Goal: Task Accomplishment & Management: Complete application form

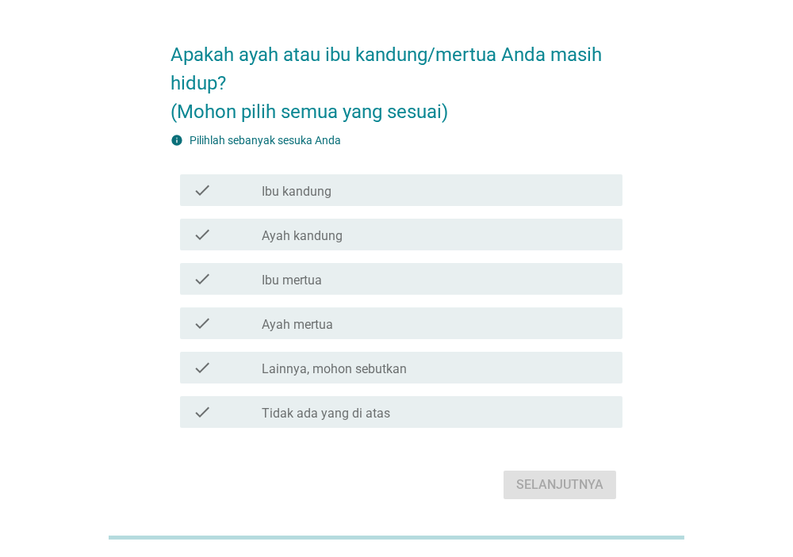
scroll to position [14, 0]
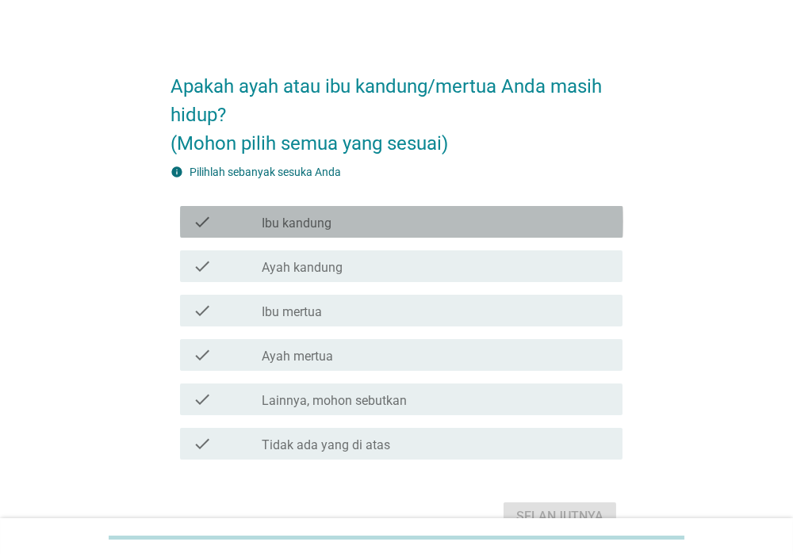
click at [346, 233] on div "check check_box_outline_blank Ibu kandung" at bounding box center [401, 222] width 443 height 32
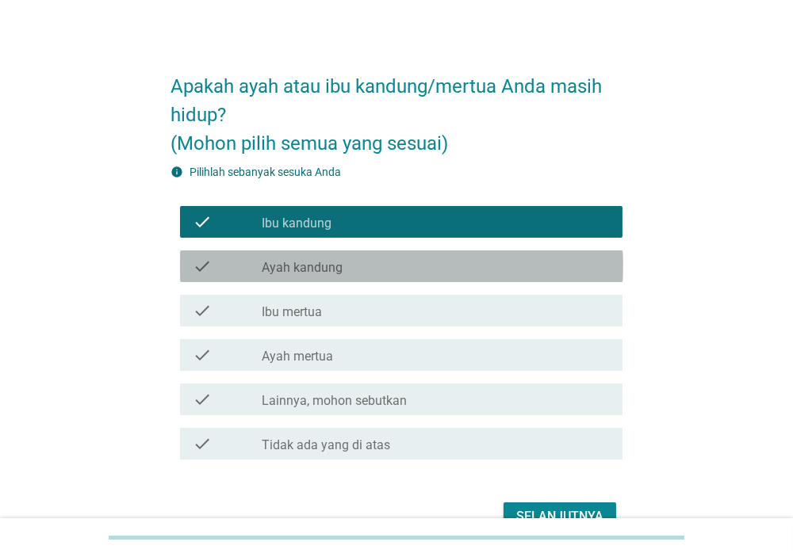
click at [341, 275] on label "Ayah kandung" at bounding box center [302, 268] width 81 height 16
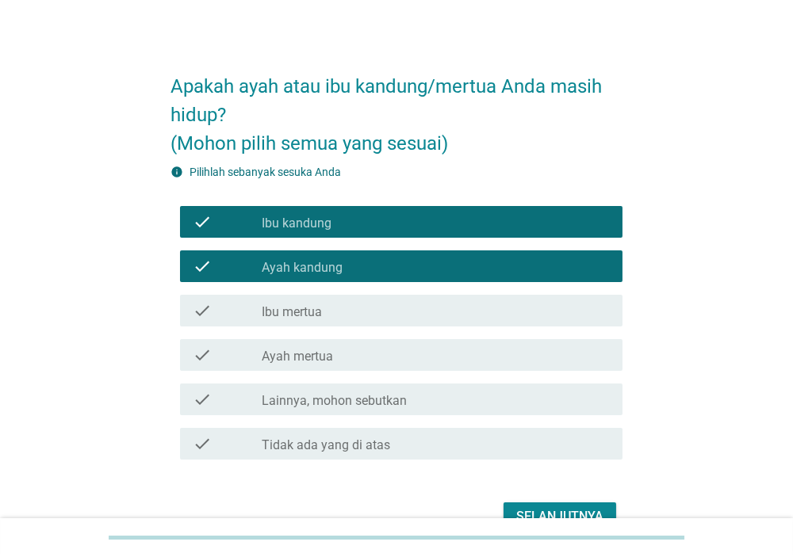
click at [334, 317] on div "check_box_outline_blank Ibu mertua" at bounding box center [436, 310] width 348 height 19
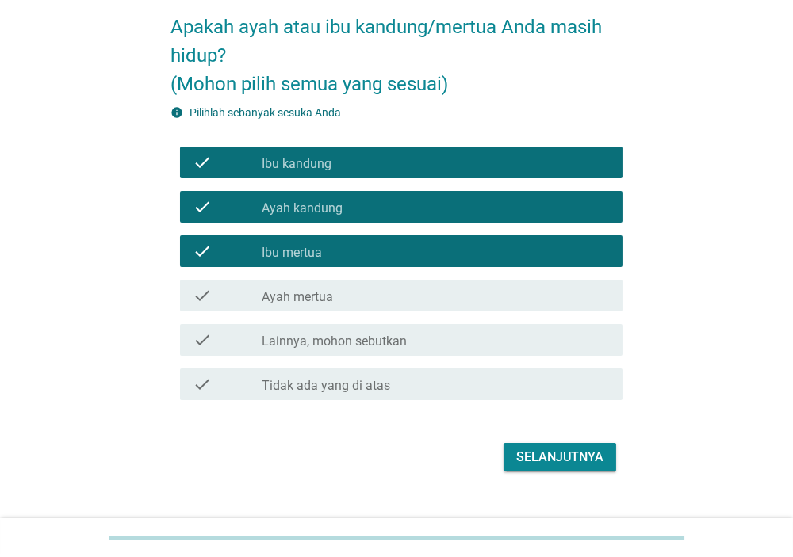
scroll to position [101, 0]
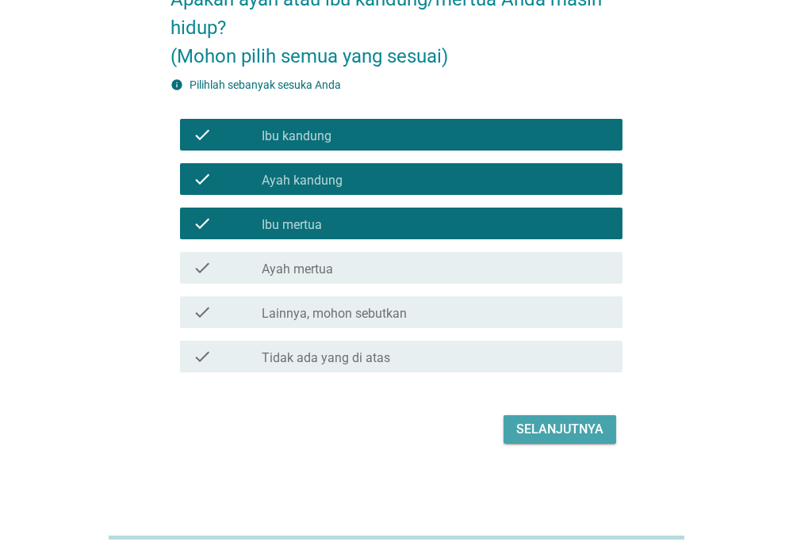
click at [563, 433] on div "Selanjutnya" at bounding box center [559, 429] width 87 height 19
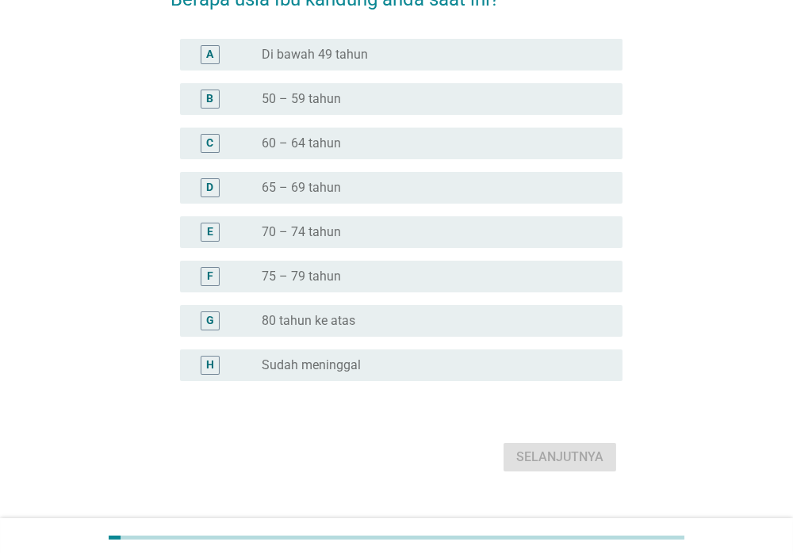
scroll to position [0, 0]
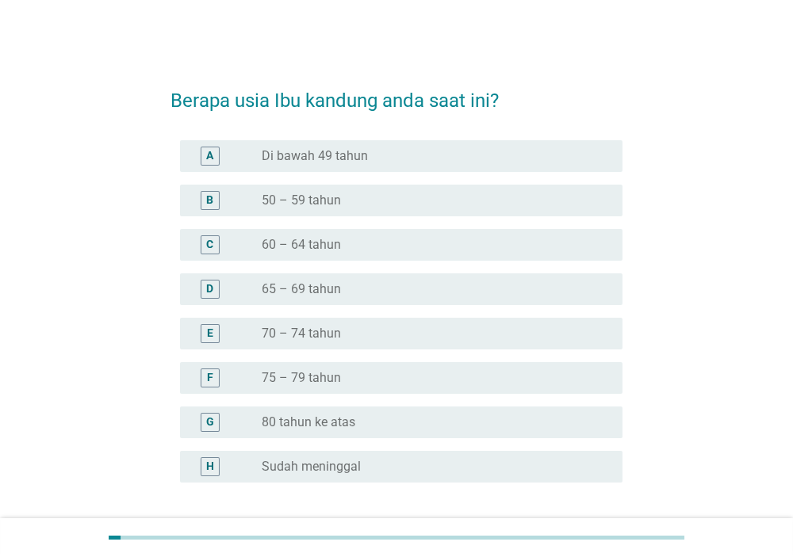
click at [422, 250] on div "radio_button_unchecked 60 – 64 tahun" at bounding box center [429, 245] width 335 height 16
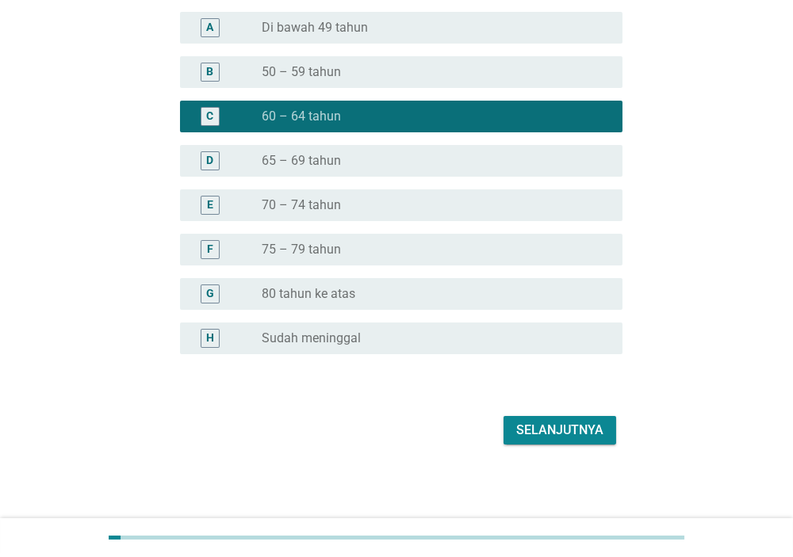
scroll to position [129, 0]
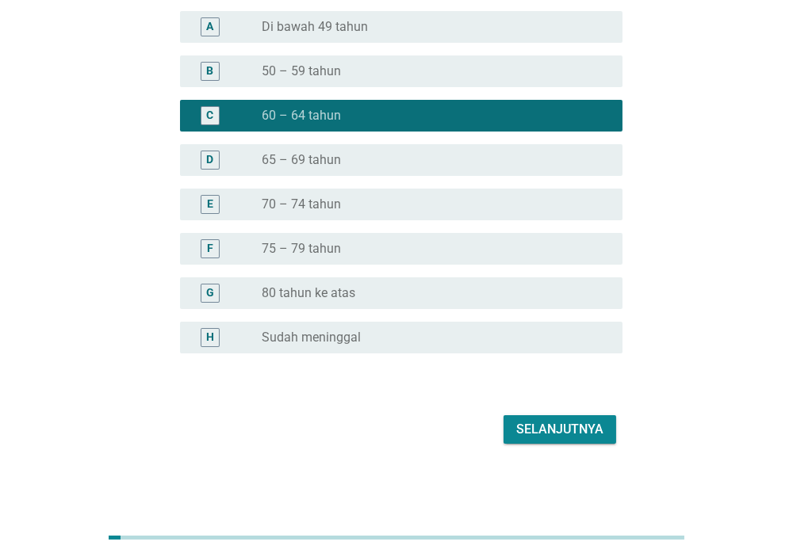
click at [561, 441] on button "Selanjutnya" at bounding box center [559, 429] width 113 height 29
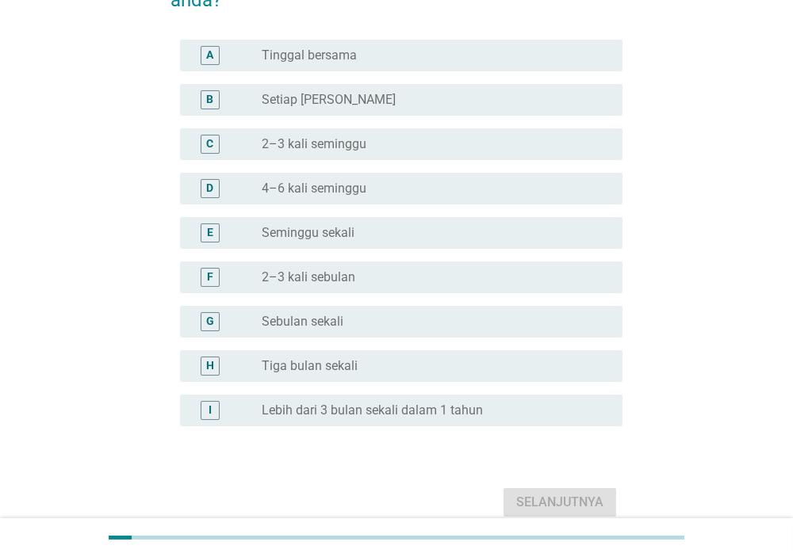
scroll to position [0, 0]
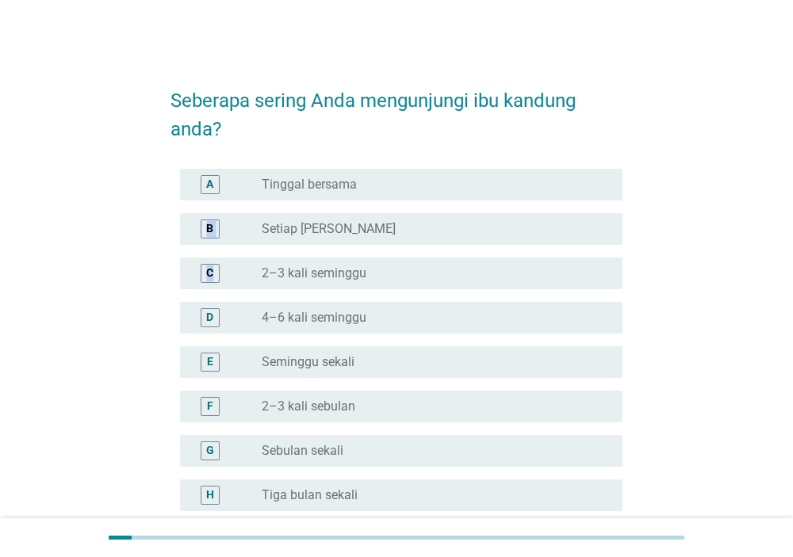
drag, startPoint x: 379, startPoint y: 230, endPoint x: 396, endPoint y: 277, distance: 50.6
click at [396, 277] on div "A radio_button_unchecked Tinggal bersama B radio_button_unchecked Setiap Hari C…" at bounding box center [396, 361] width 453 height 399
click at [396, 277] on div "radio_button_unchecked 2–3 kali seminggu" at bounding box center [429, 274] width 335 height 16
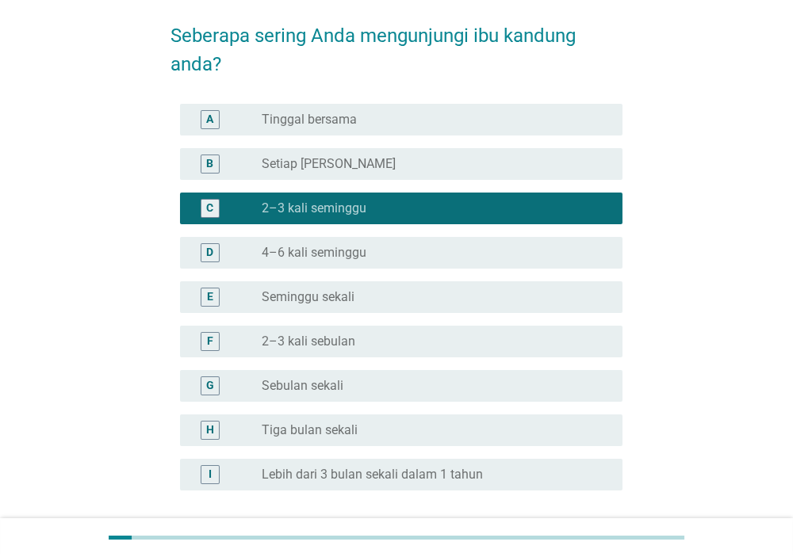
scroll to position [174, 0]
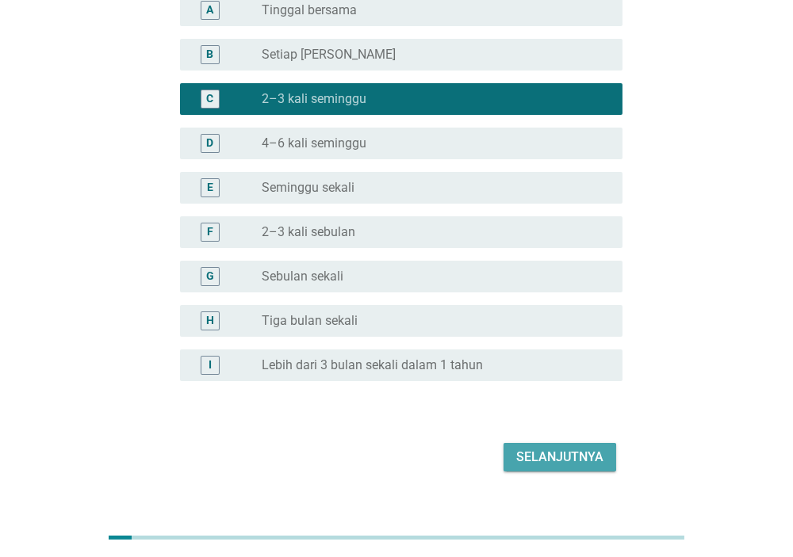
click at [525, 462] on div "Selanjutnya" at bounding box center [559, 457] width 87 height 19
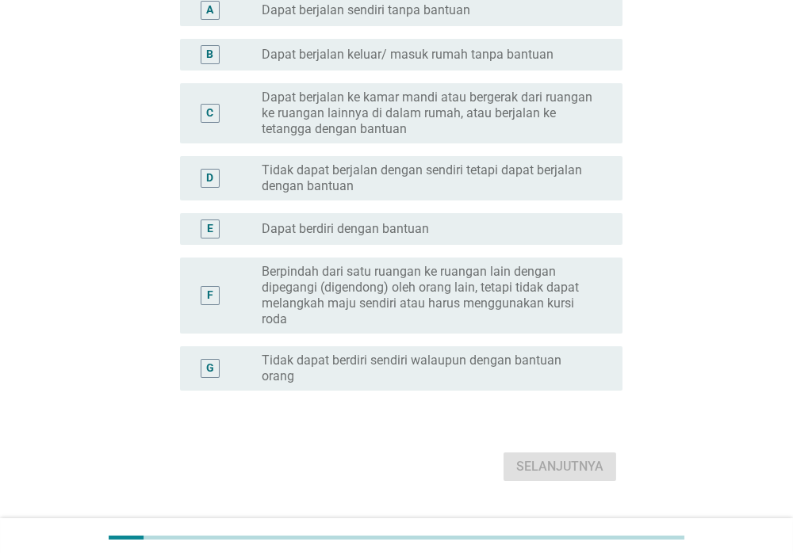
scroll to position [0, 0]
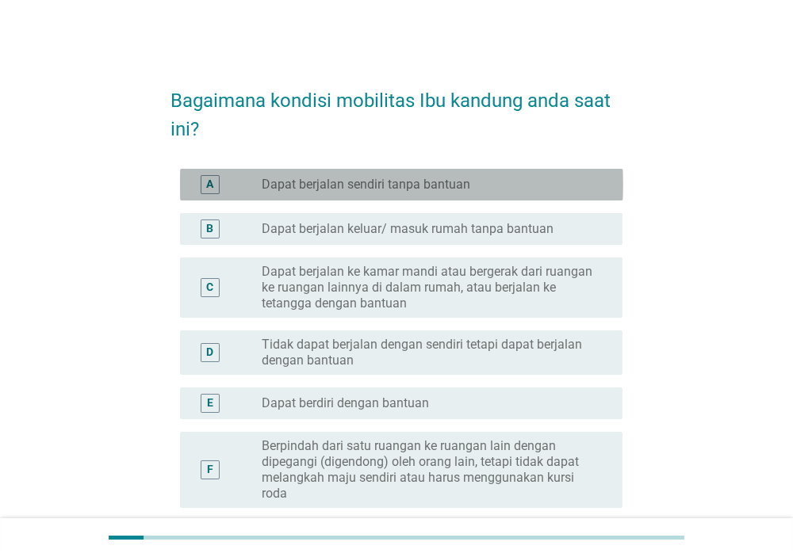
click at [506, 193] on div "radio_button_unchecked Dapat berjalan sendiri tanpa bantuan" at bounding box center [436, 184] width 348 height 19
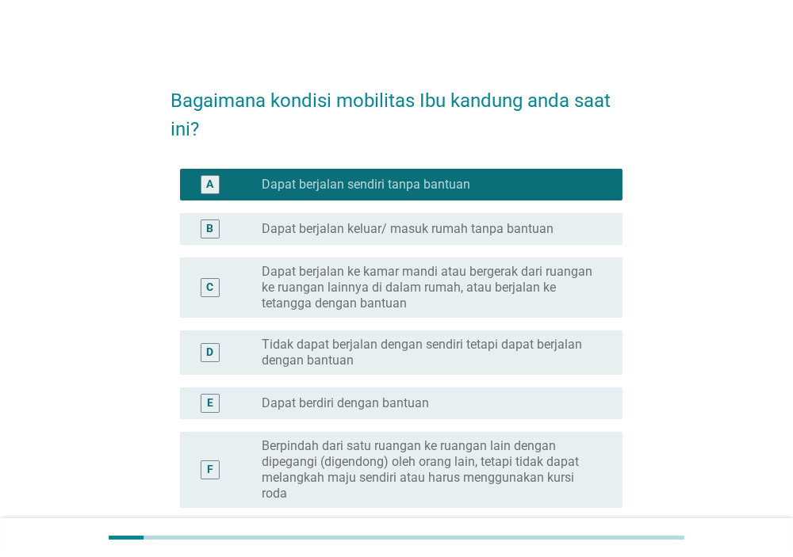
click at [499, 247] on div "B radio_button_unchecked Dapat berjalan keluar/ masuk rumah tanpa bantuan" at bounding box center [396, 229] width 453 height 44
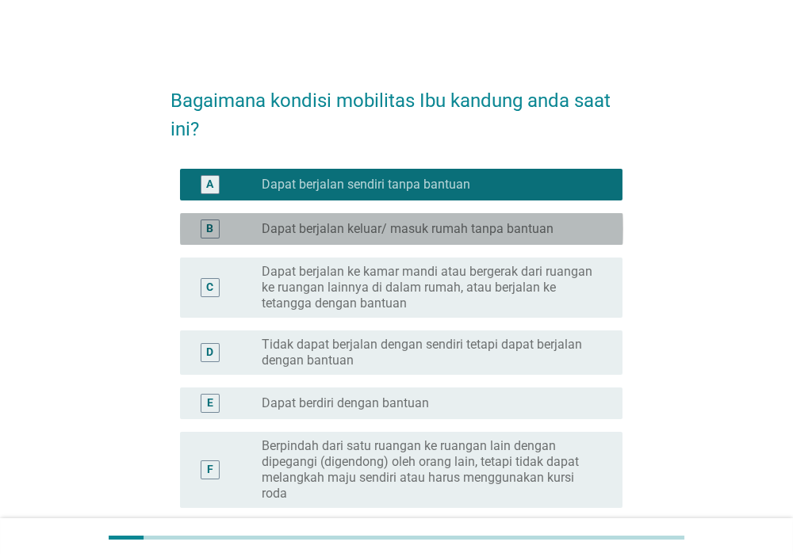
click at [496, 230] on label "Dapat berjalan keluar/ masuk rumah tanpa bantuan" at bounding box center [408, 229] width 292 height 16
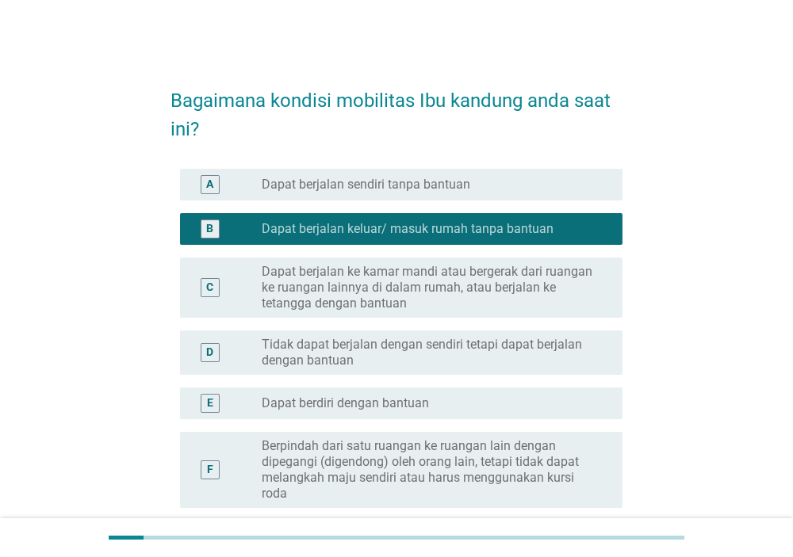
click at [484, 188] on div "radio_button_unchecked Dapat berjalan sendiri tanpa bantuan" at bounding box center [429, 185] width 335 height 16
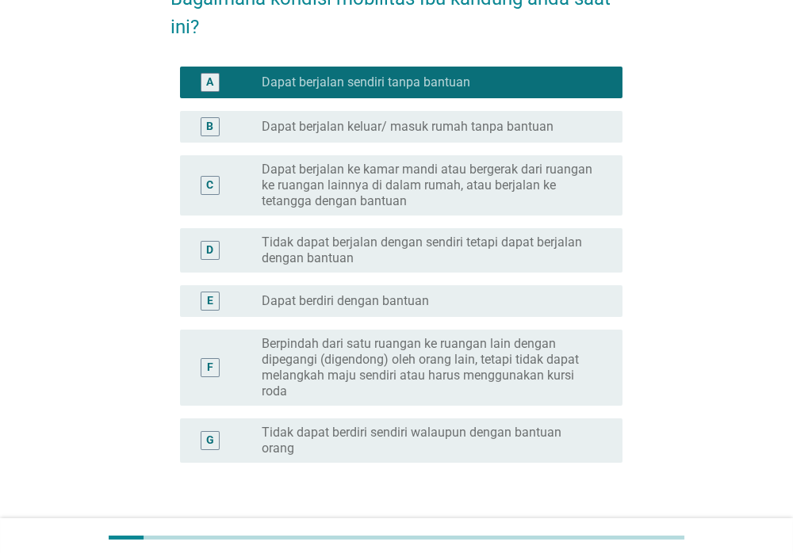
scroll to position [174, 0]
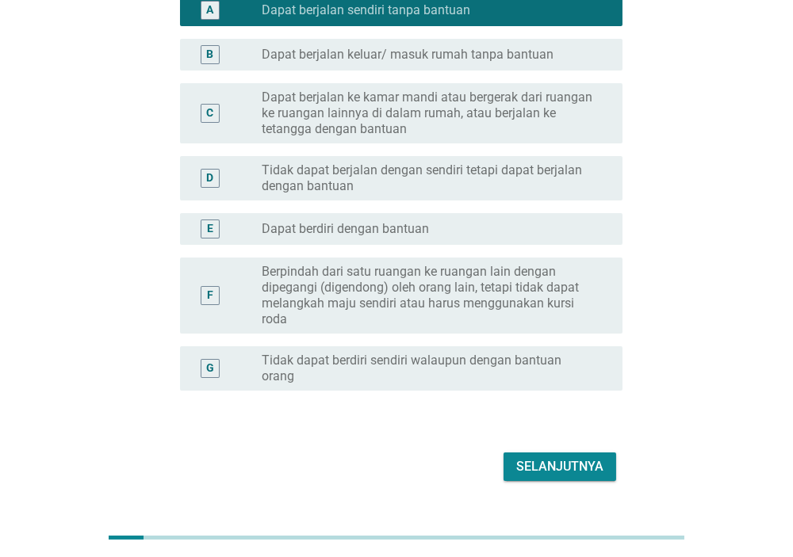
click at [532, 468] on div "Selanjutnya" at bounding box center [559, 466] width 87 height 19
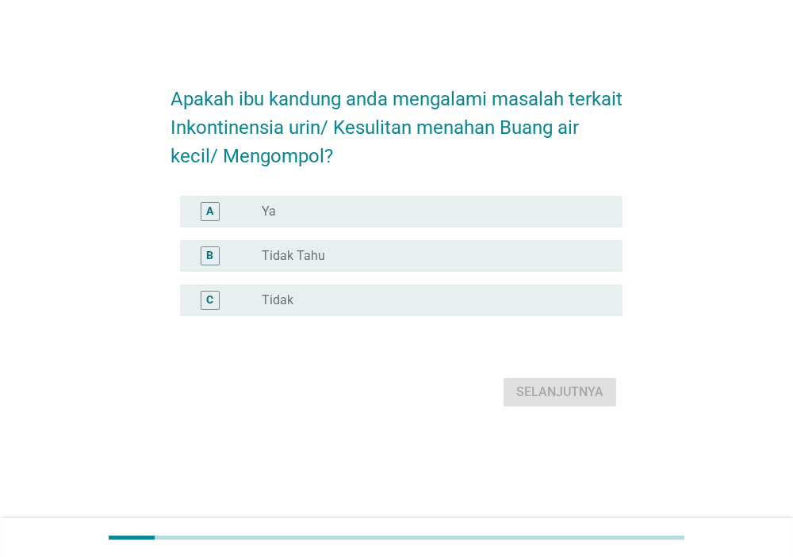
scroll to position [0, 0]
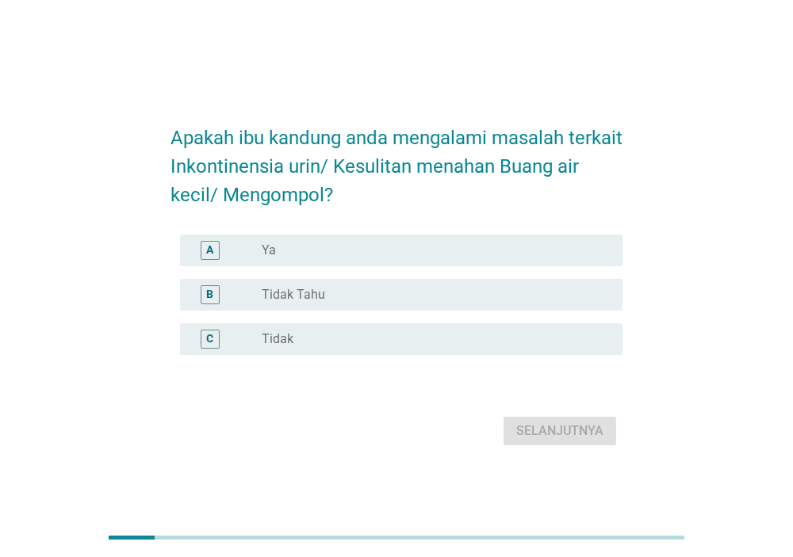
click at [388, 296] on div "radio_button_unchecked Tidak Tahu" at bounding box center [429, 295] width 335 height 16
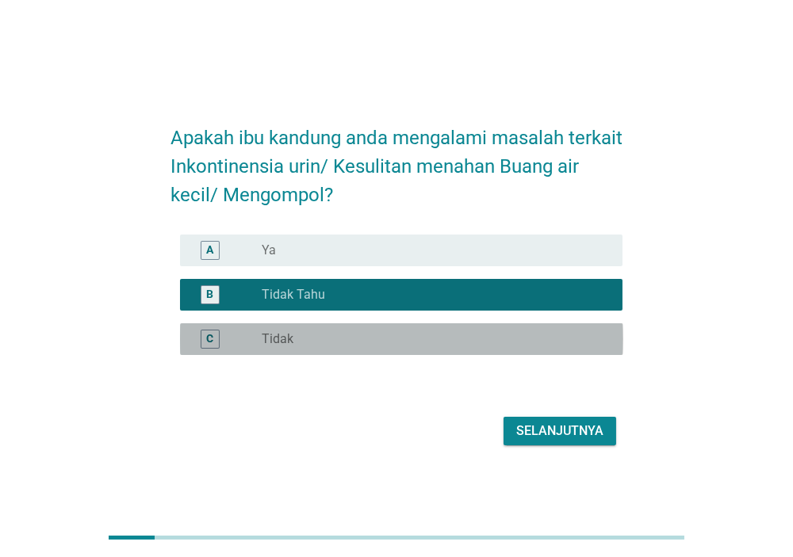
click at [400, 335] on div "radio_button_unchecked Tidak" at bounding box center [429, 339] width 335 height 16
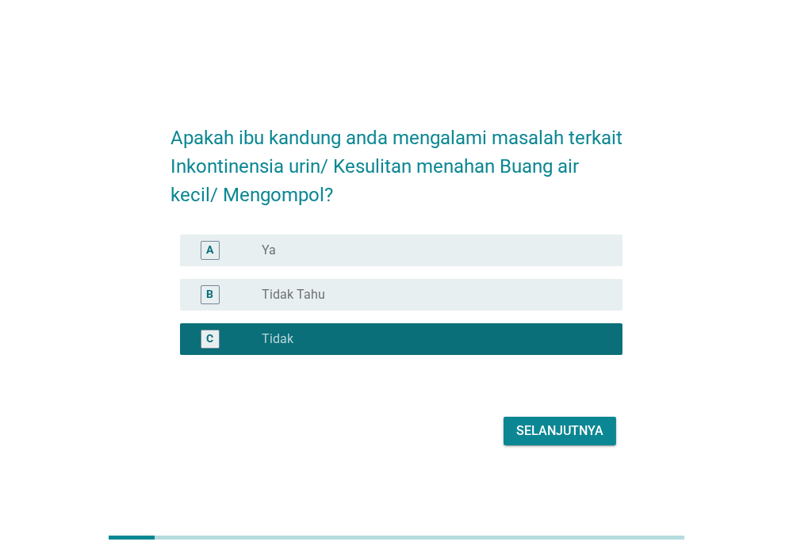
click at [525, 432] on div "Selanjutnya" at bounding box center [559, 431] width 87 height 19
